Goal: Task Accomplishment & Management: Manage account settings

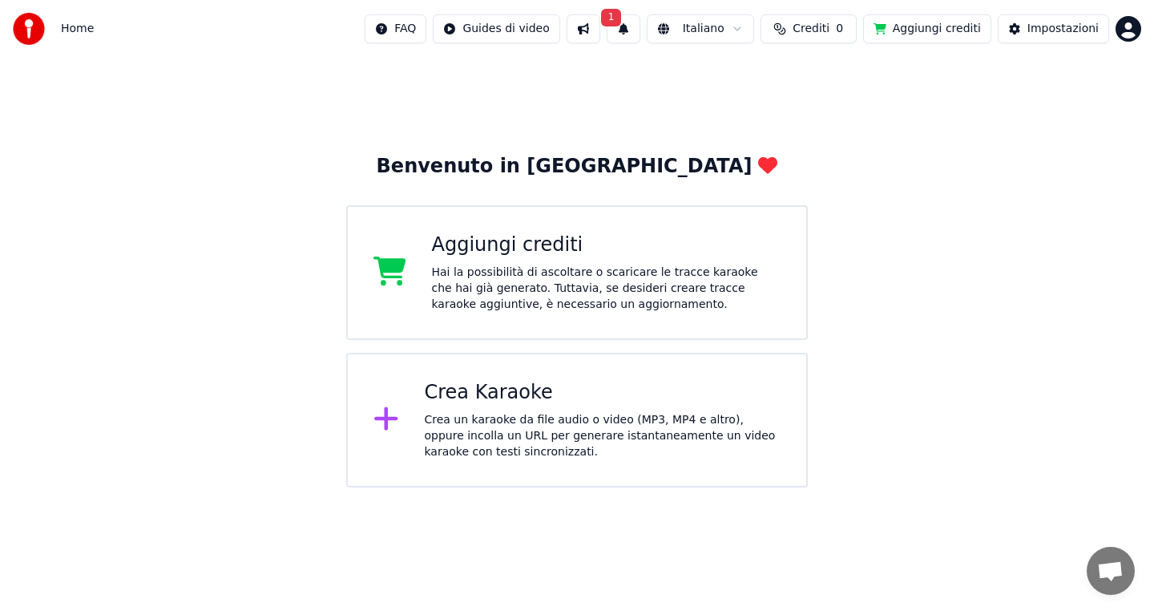
click at [635, 26] on button "1" at bounding box center [624, 28] width 34 height 29
click at [740, 84] on button "Aggiorna" at bounding box center [745, 79] width 78 height 29
